Goal: Information Seeking & Learning: Learn about a topic

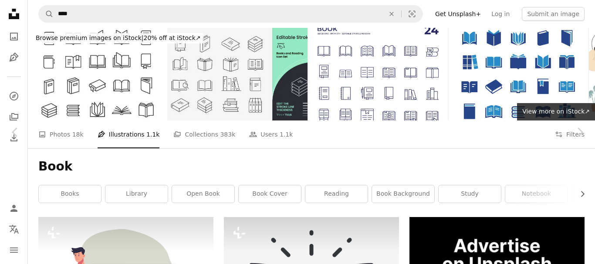
scroll to position [3243, 0]
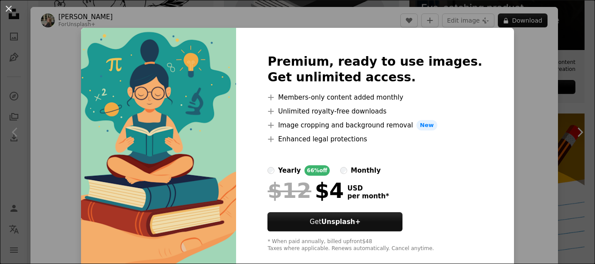
click at [503, 141] on div "An X shape Premium, ready to use images. Get unlimited access. A plus sign Memb…" at bounding box center [297, 132] width 595 height 264
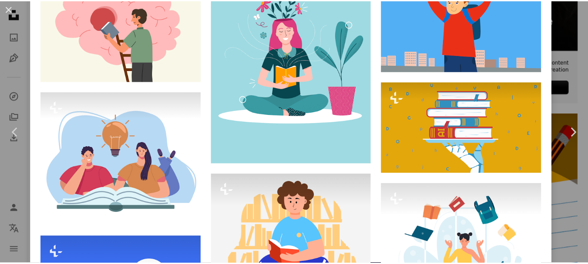
scroll to position [949, 0]
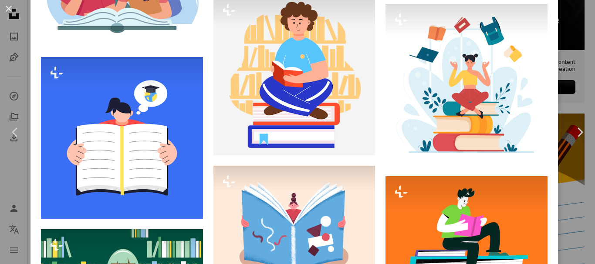
click at [568, 75] on div "An X shape Chevron left Chevron right [PERSON_NAME] For Unsplash+ A heart A plu…" at bounding box center [297, 132] width 595 height 264
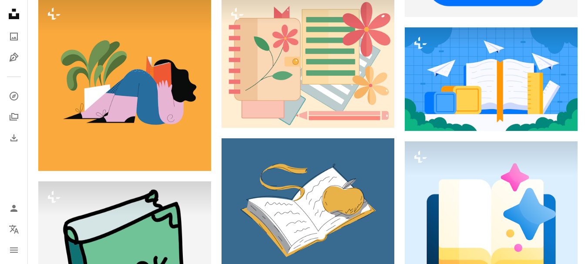
scroll to position [4774, 0]
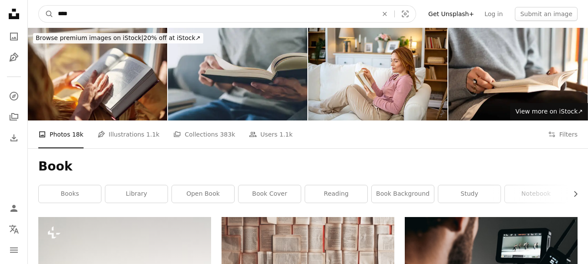
click at [77, 12] on input "****" at bounding box center [215, 14] width 322 height 17
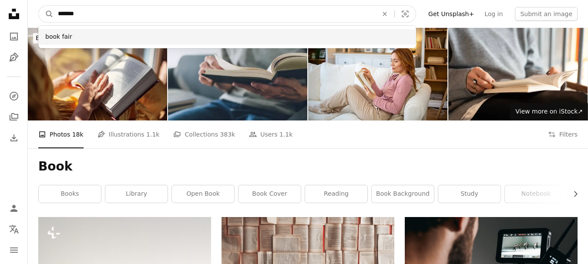
type input "*******"
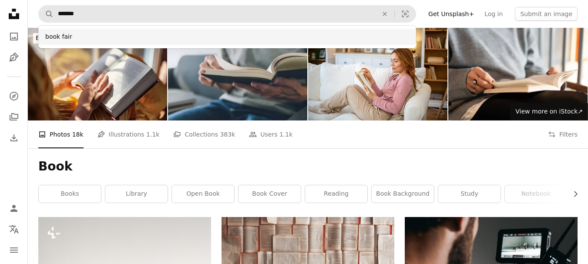
click at [78, 39] on div "book fair" at bounding box center [227, 37] width 378 height 16
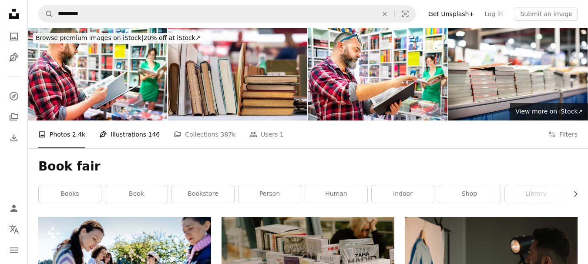
click at [117, 134] on link "Pen Tool Illustrations 146" at bounding box center [129, 135] width 60 height 28
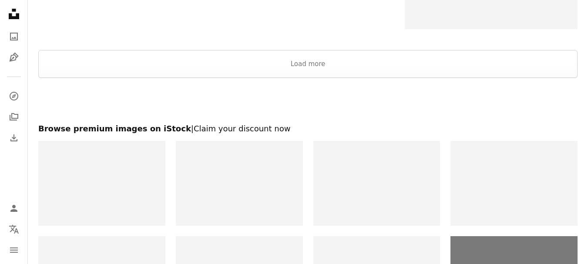
scroll to position [1480, 0]
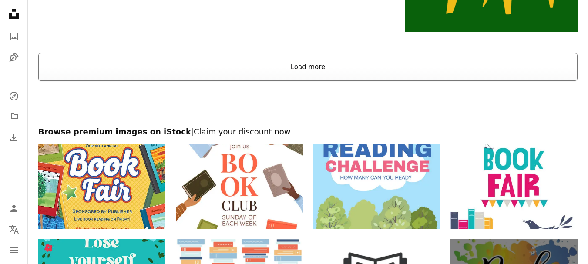
click at [477, 64] on button "Load more" at bounding box center [307, 67] width 539 height 28
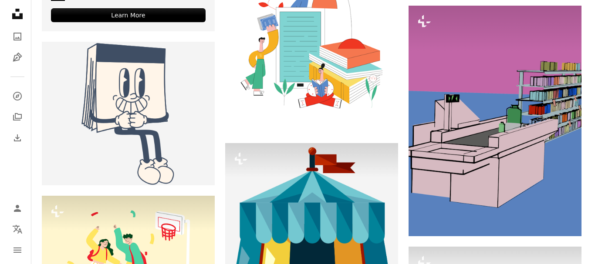
scroll to position [1856, 0]
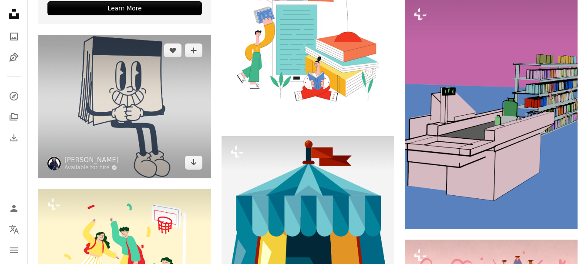
click at [118, 121] on img at bounding box center [124, 107] width 173 height 144
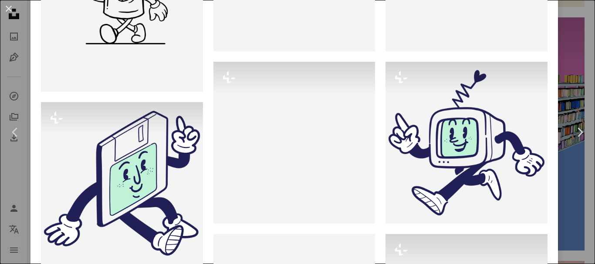
scroll to position [1209, 0]
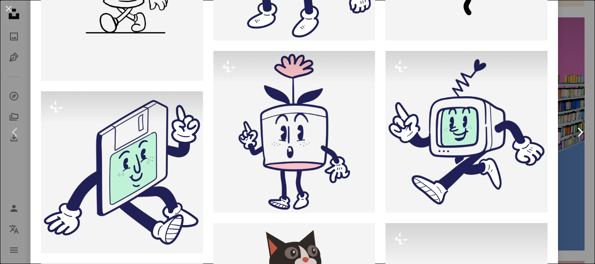
click at [571, 98] on link "Chevron right" at bounding box center [579, 133] width 30 height 84
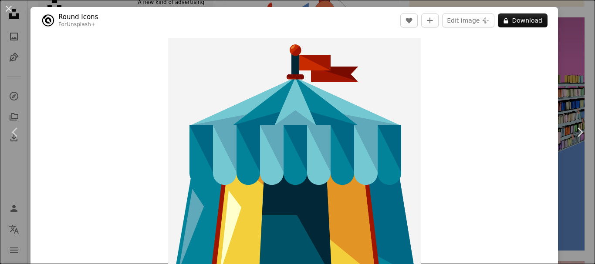
click at [563, 73] on div "An X shape Chevron left Chevron right Round Icons For Unsplash+ A heart A plus …" at bounding box center [297, 132] width 595 height 264
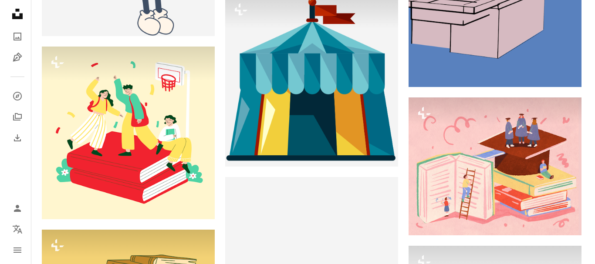
scroll to position [2005, 0]
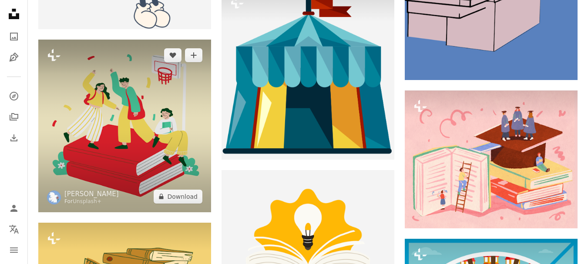
click at [155, 111] on img at bounding box center [124, 126] width 173 height 173
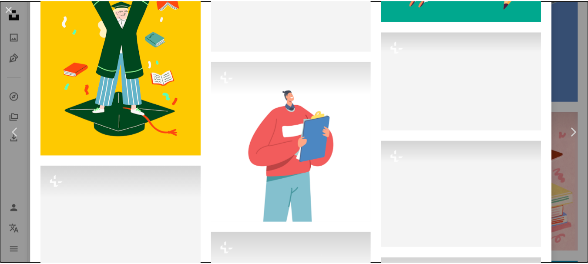
scroll to position [1068, 0]
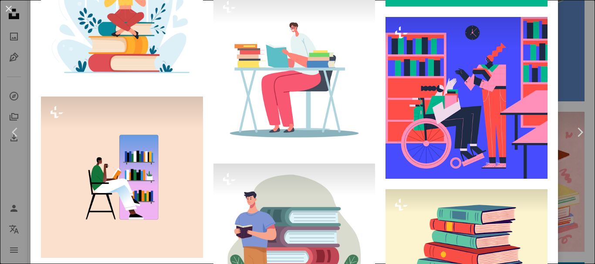
click at [561, 86] on div "An X shape Chevron left Chevron right [PERSON_NAME] For Unsplash+ A heart A plu…" at bounding box center [297, 132] width 595 height 264
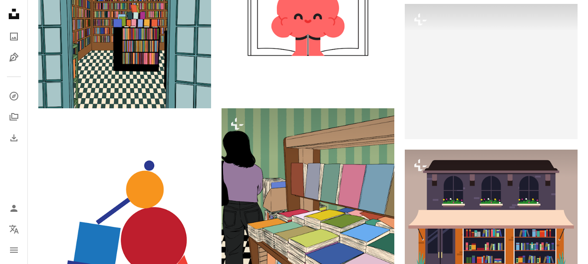
scroll to position [7407, 0]
